Goal: Task Accomplishment & Management: Manage account settings

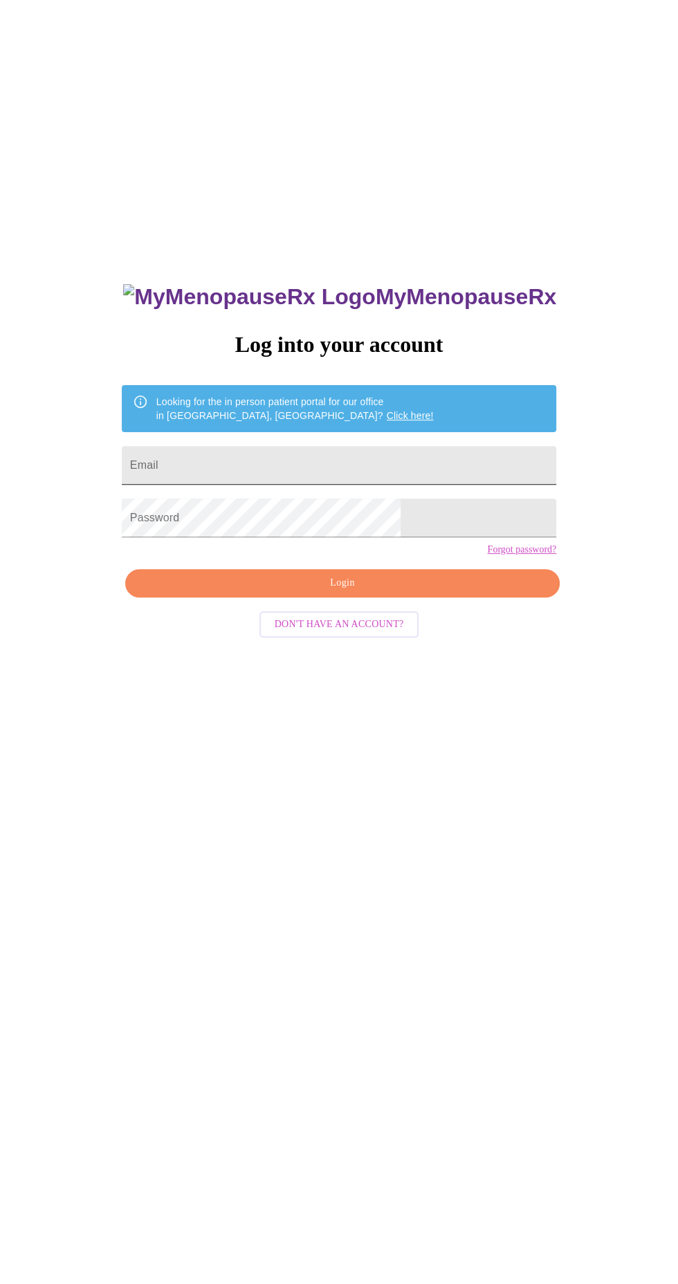
click at [399, 479] on input "Email" at bounding box center [339, 465] width 434 height 39
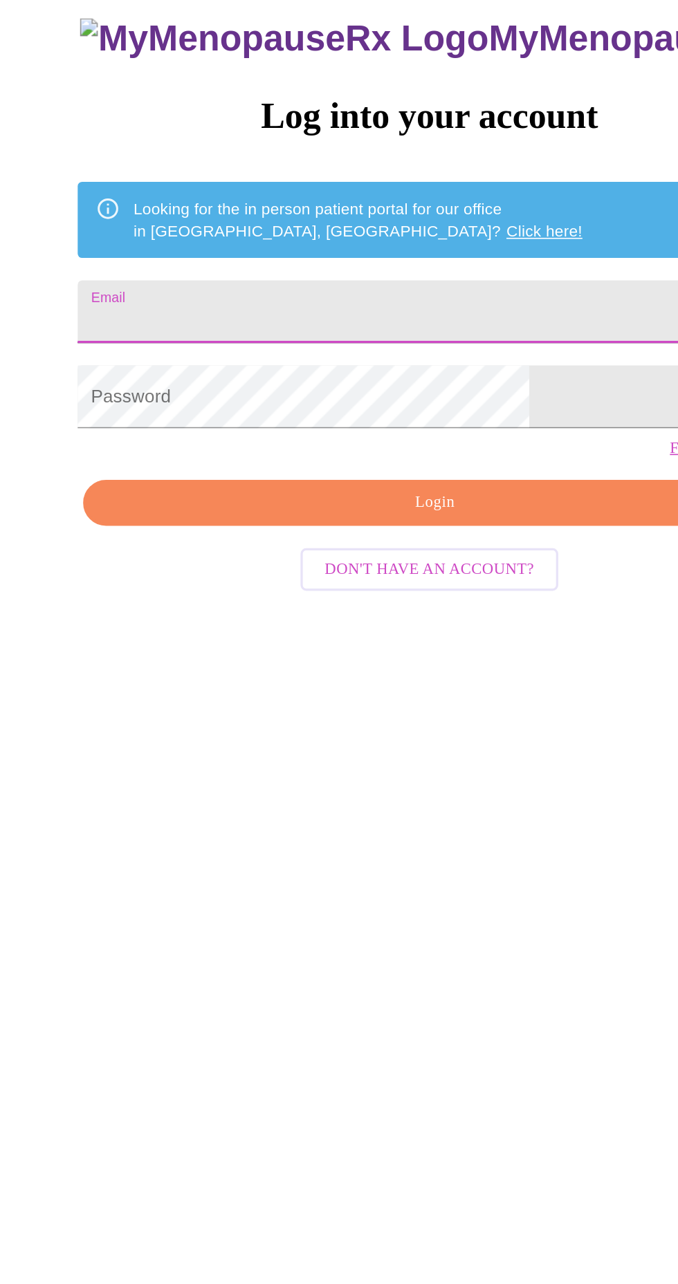
type input "[EMAIL_ADDRESS][DOMAIN_NAME]"
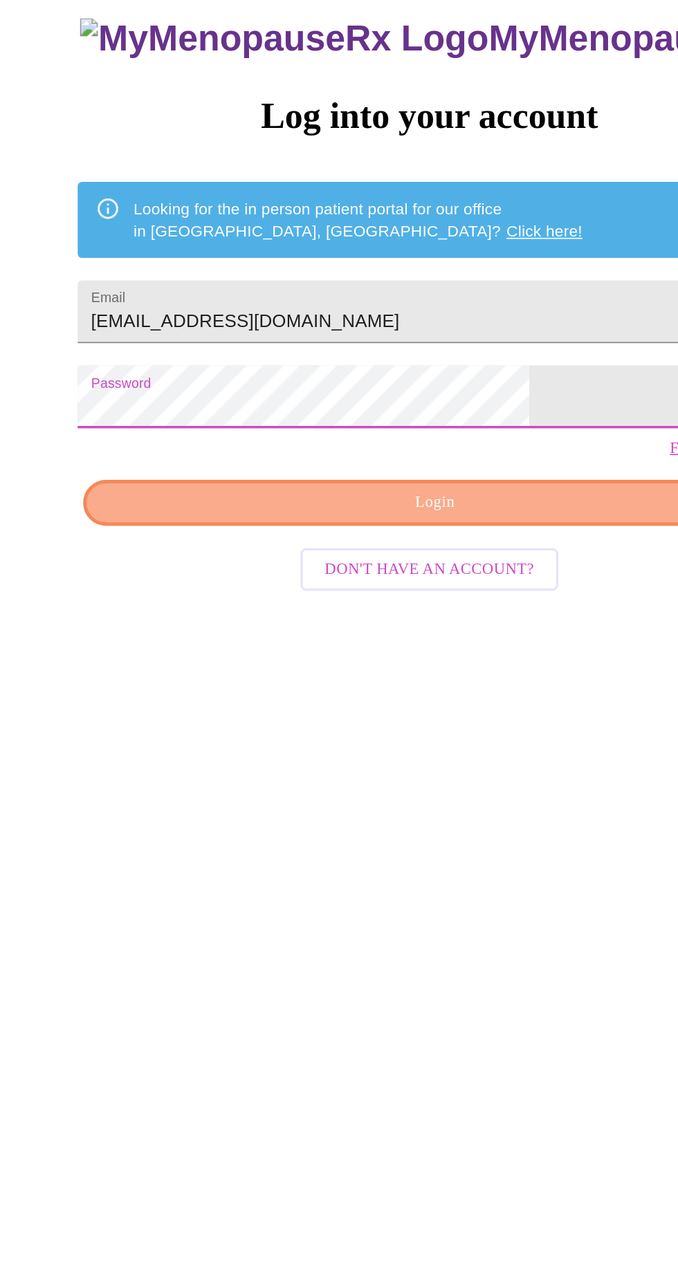
click at [440, 592] on span "Login" at bounding box center [342, 583] width 403 height 17
